Goal: Ask a question

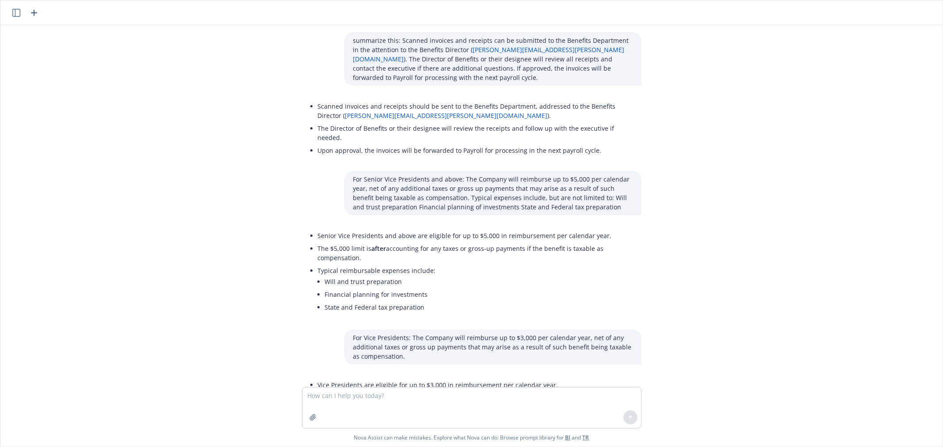
scroll to position [280, 0]
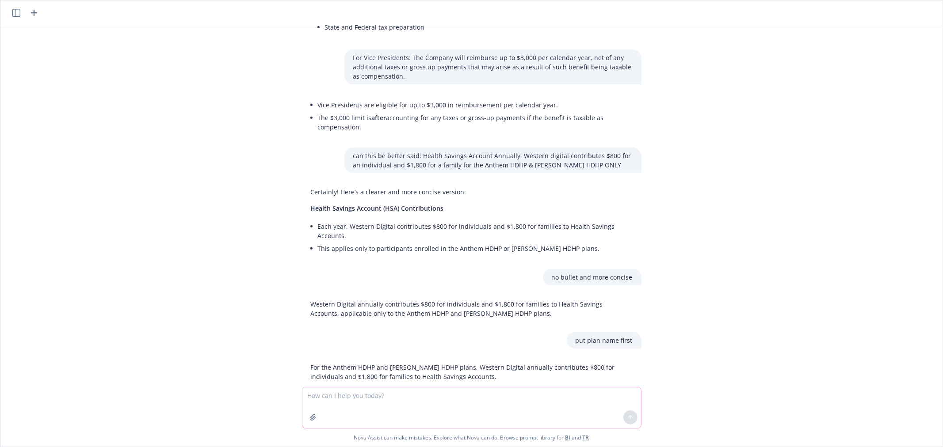
click at [394, 396] on textarea at bounding box center [471, 408] width 339 height 41
drag, startPoint x: 392, startPoint y: 386, endPoint x: 465, endPoint y: 402, distance: 74.7
click at [463, 404] on textarea "can you change this to three new words and phrases? for a 2026 open enrollment …" at bounding box center [471, 408] width 339 height 42
paste textarea "Your Benefits, Your Choice • Continuity of Coverage: Our benefits program conti…"
type textarea "can you change this to three new words and phrases? for a 2026 open enrollment …"
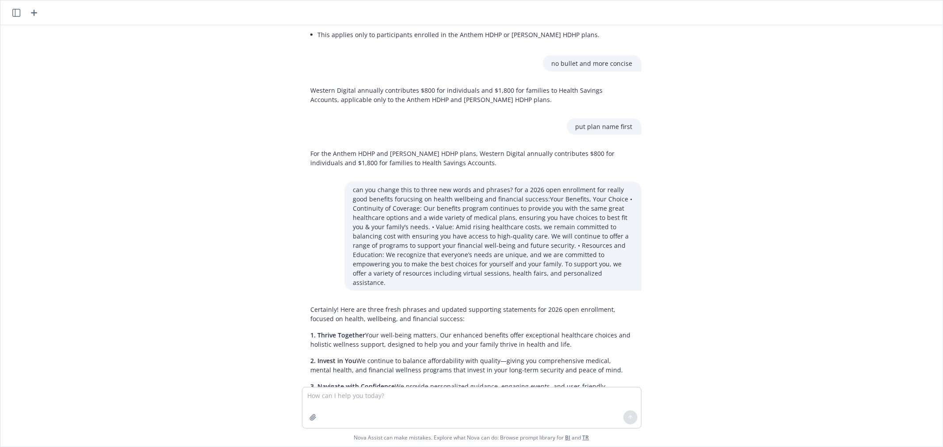
scroll to position [504, 0]
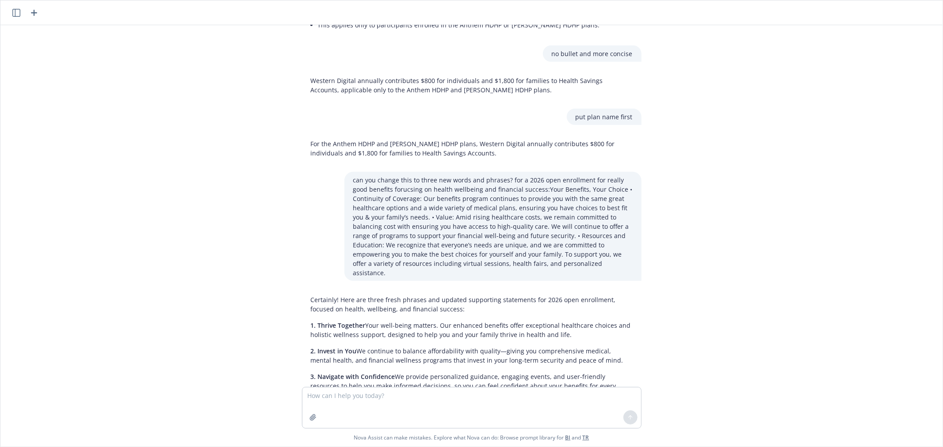
drag, startPoint x: 303, startPoint y: 294, endPoint x: 634, endPoint y: 356, distance: 337.2
click at [634, 356] on div "Certainly! Here are three fresh phrases and updated supporting statements for 2…" at bounding box center [472, 348] width 354 height 112
copy div "1. Thrive Together Your well-being matters. Our enhanced benefits offer excepti…"
